Goal: Task Accomplishment & Management: Use online tool/utility

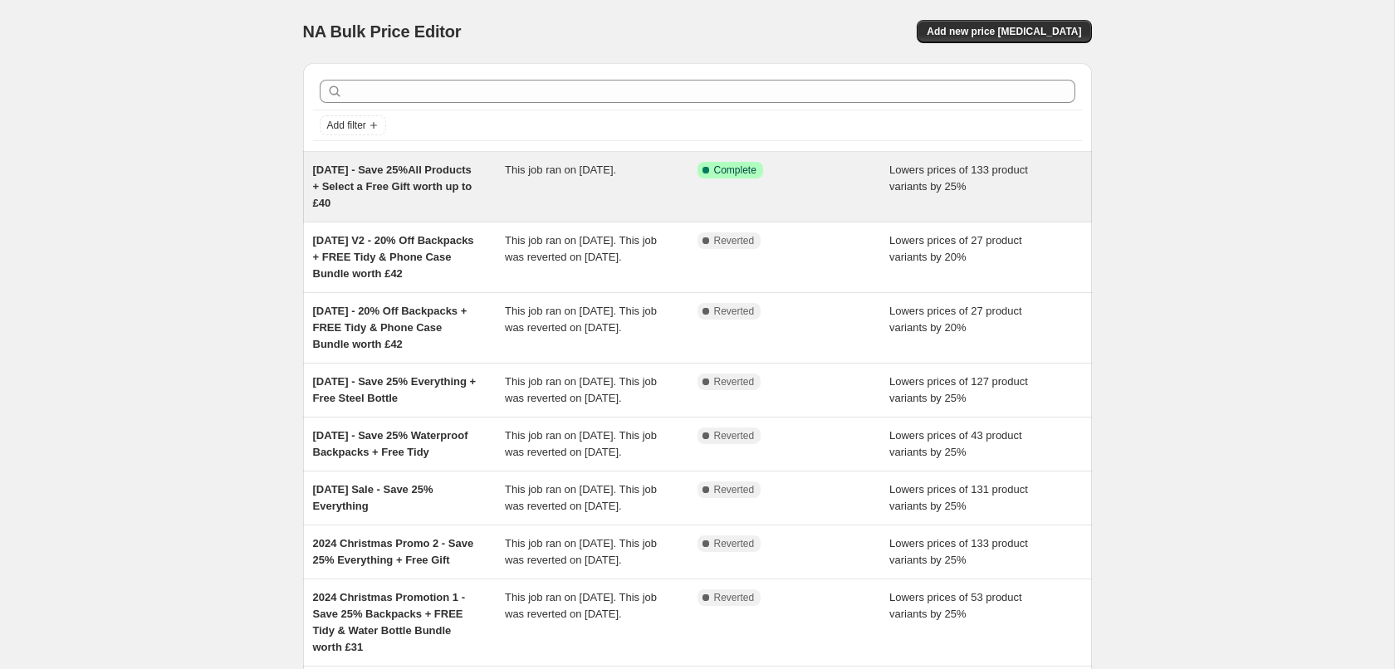
click at [625, 199] on div "This job ran on [DATE]." at bounding box center [601, 187] width 193 height 50
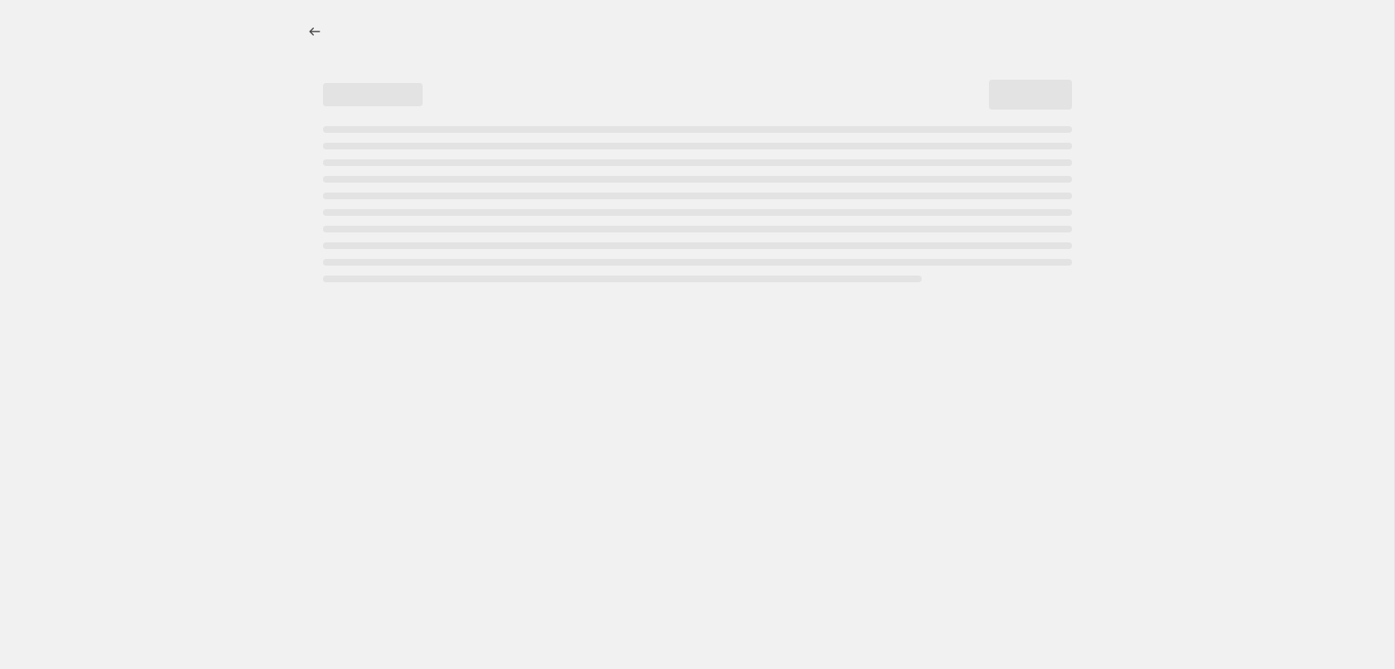
select select "percentage"
select select "not_equal"
select select "product_status"
select select "not_equal"
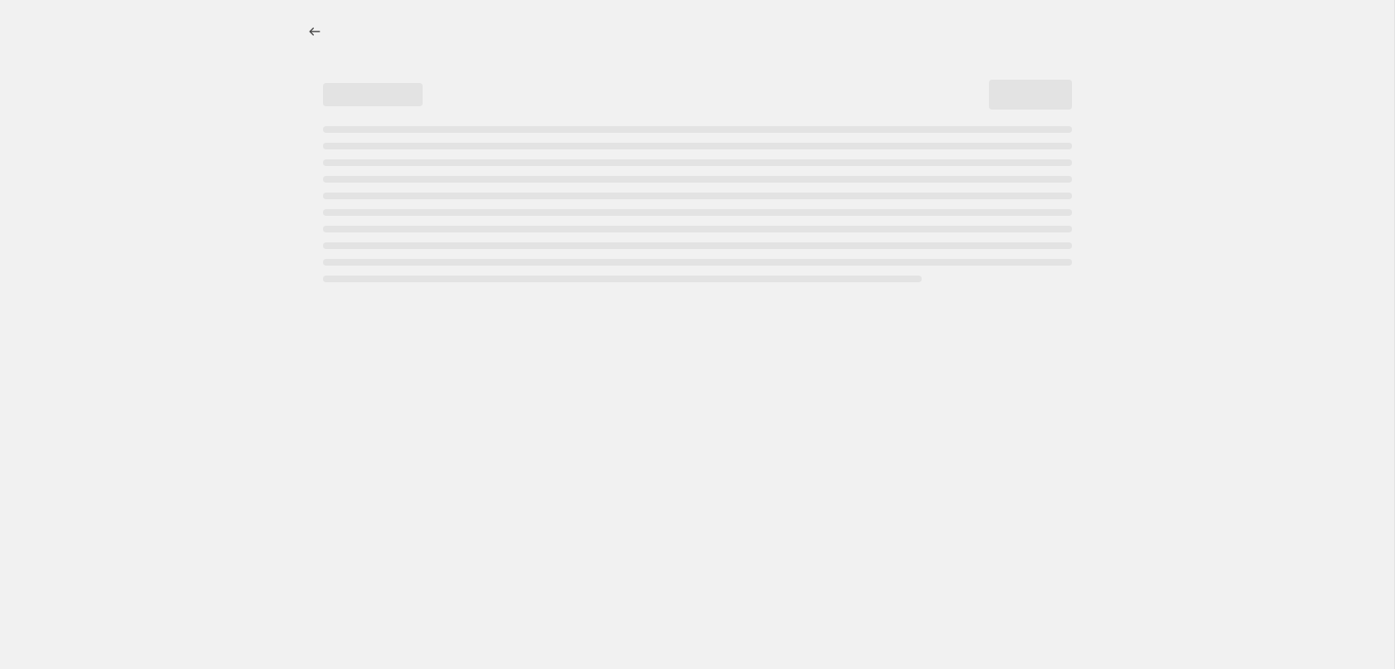
select select "not_equal"
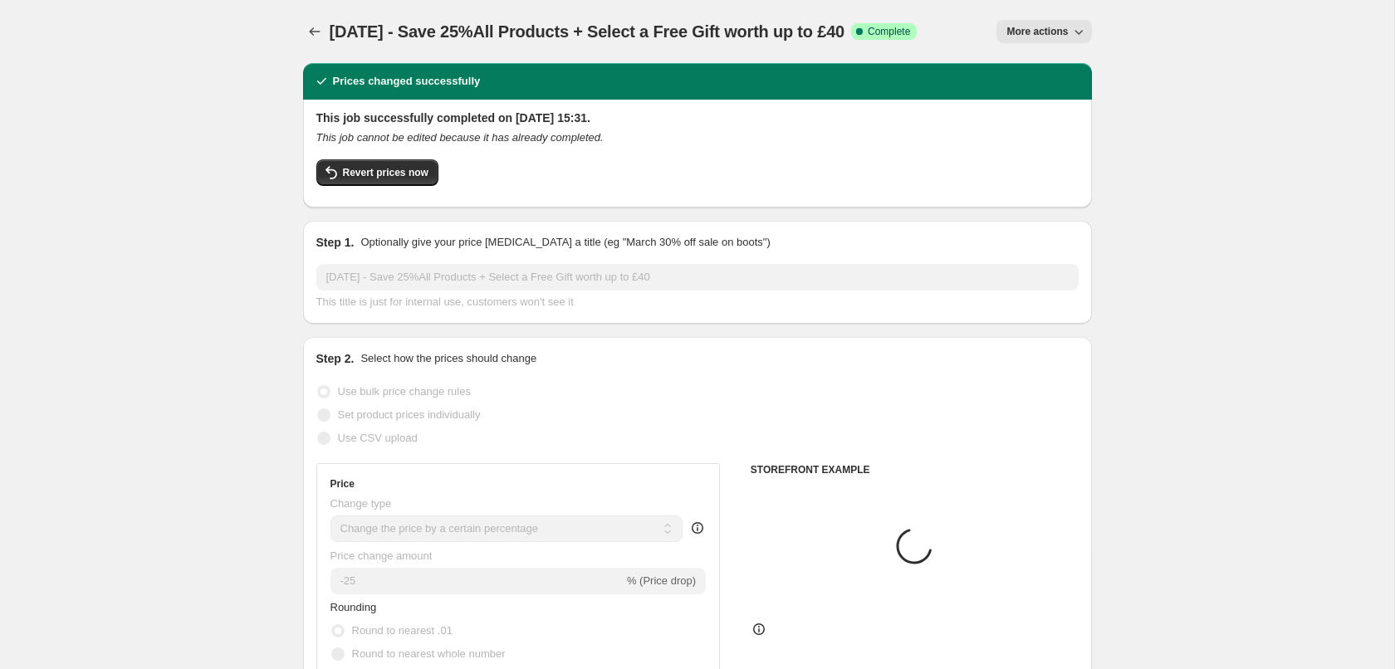
select select "collection"
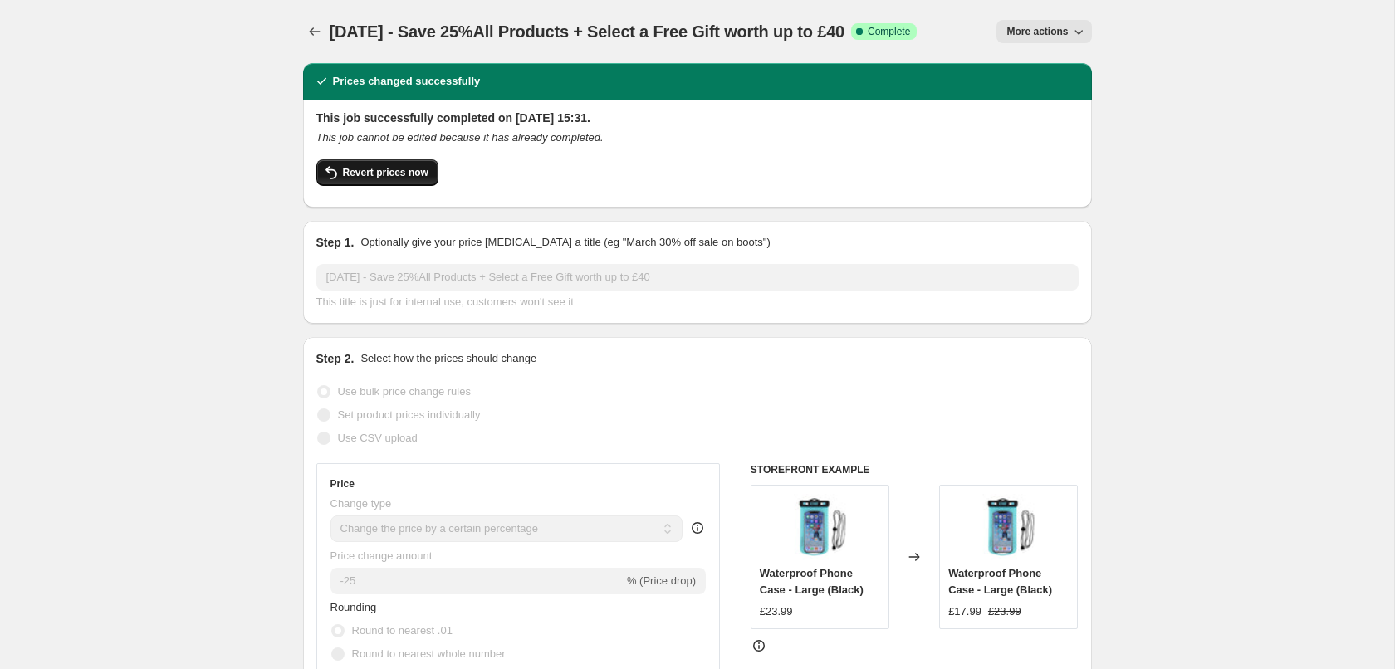
click at [385, 178] on span "Revert prices now" at bounding box center [386, 172] width 86 height 13
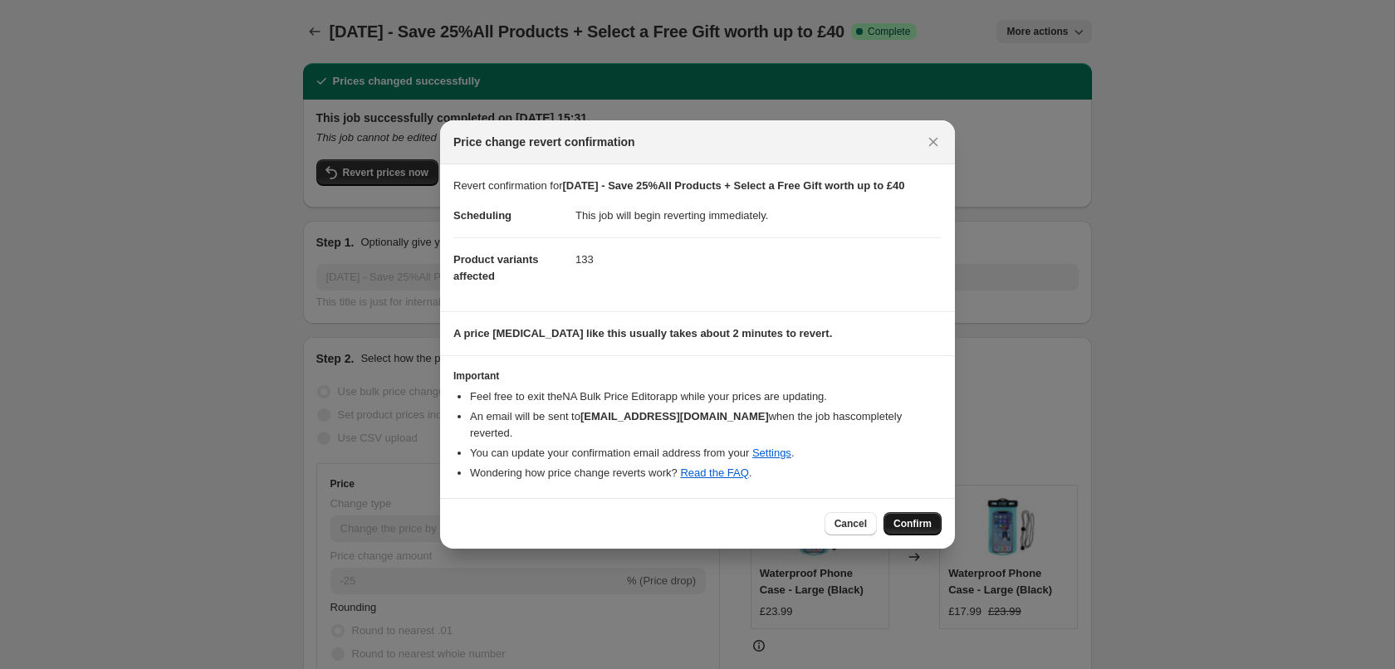
click at [911, 518] on span "Confirm" at bounding box center [913, 523] width 38 height 13
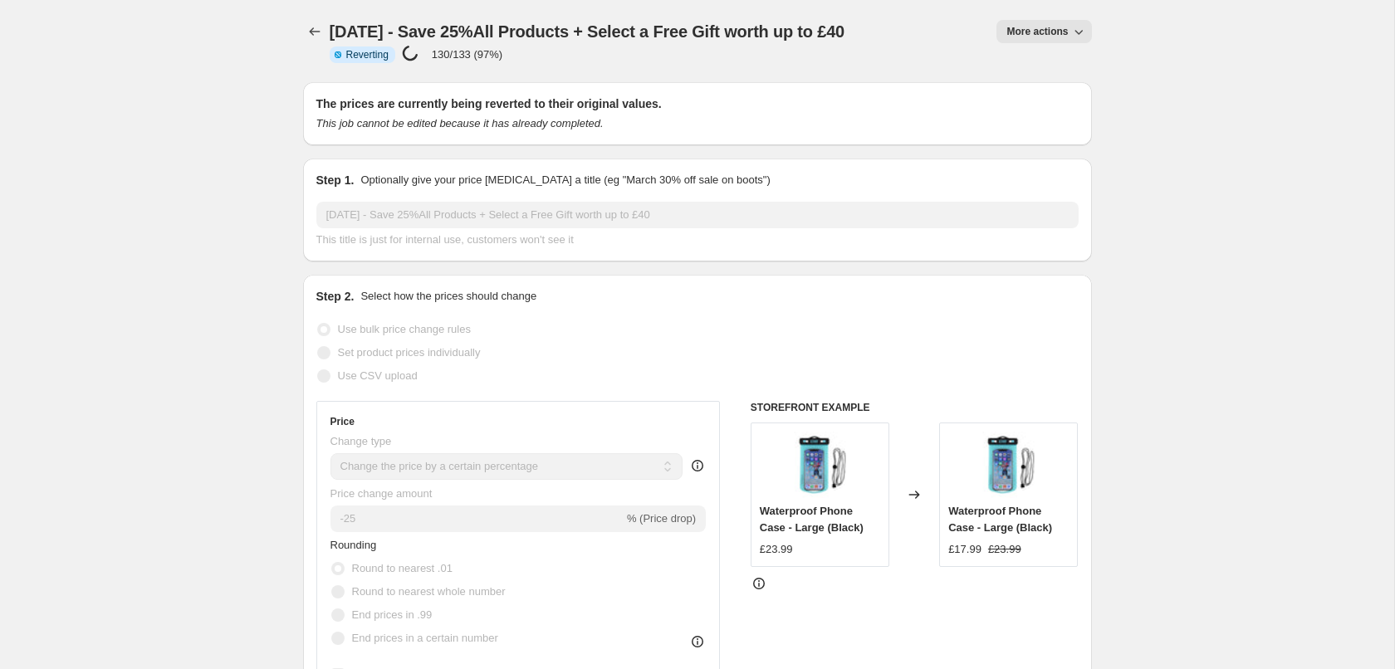
select select "percentage"
select select "collection"
select select "not_equal"
select select "collection"
select select "not_equal"
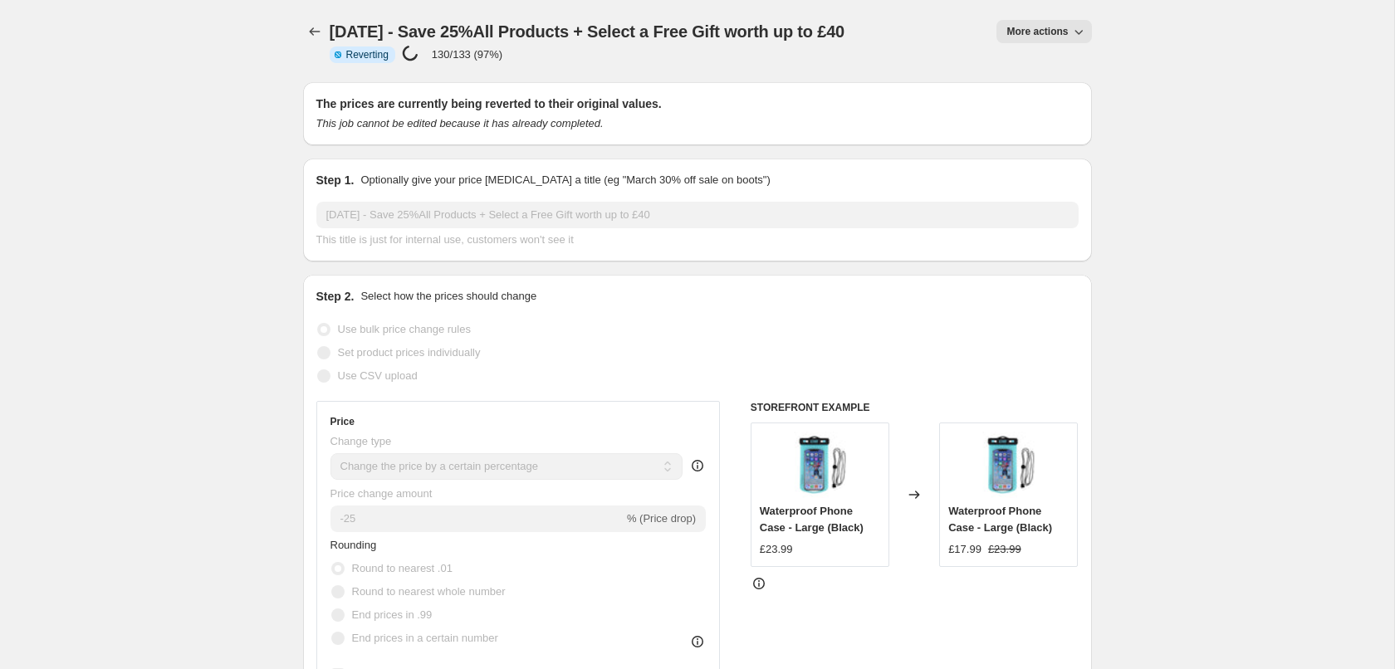
select select "product_status"
select select "collection"
select select "not_equal"
